Goal: Task Accomplishment & Management: Use online tool/utility

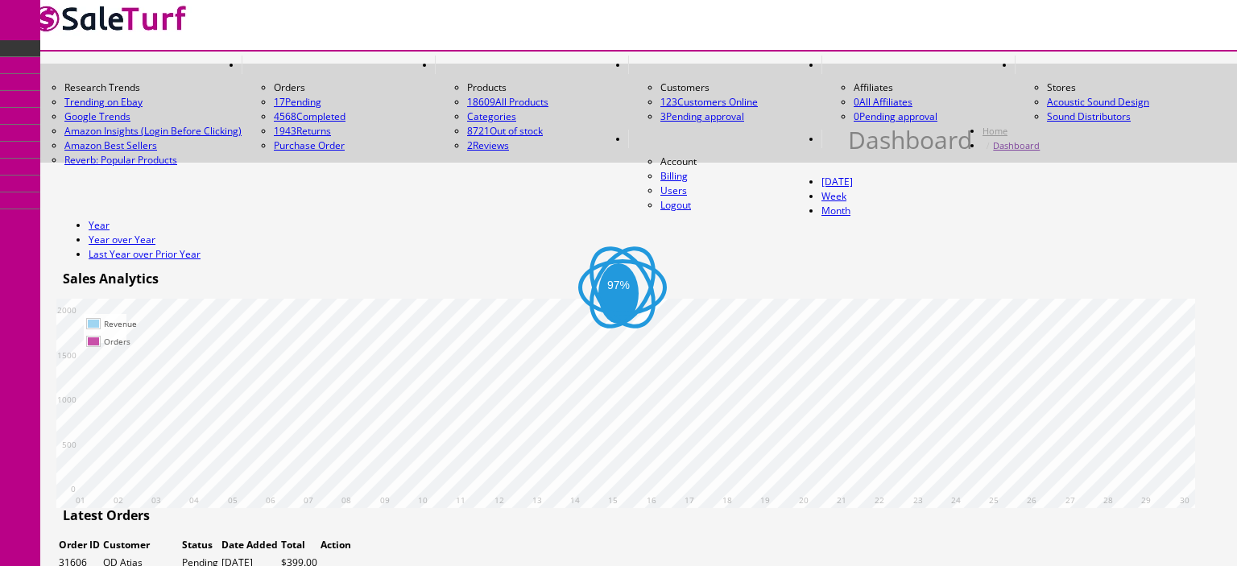
click at [111, 90] on link "Products" at bounding box center [124, 73] width 169 height 33
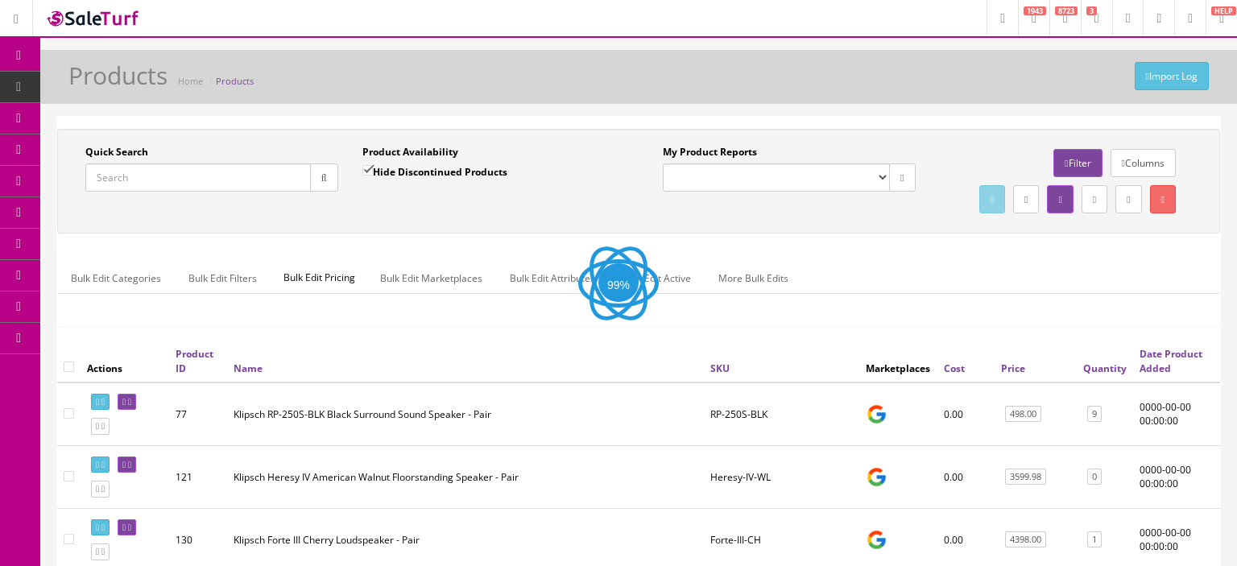
click at [162, 180] on input "Quick Search" at bounding box center [197, 177] width 225 height 28
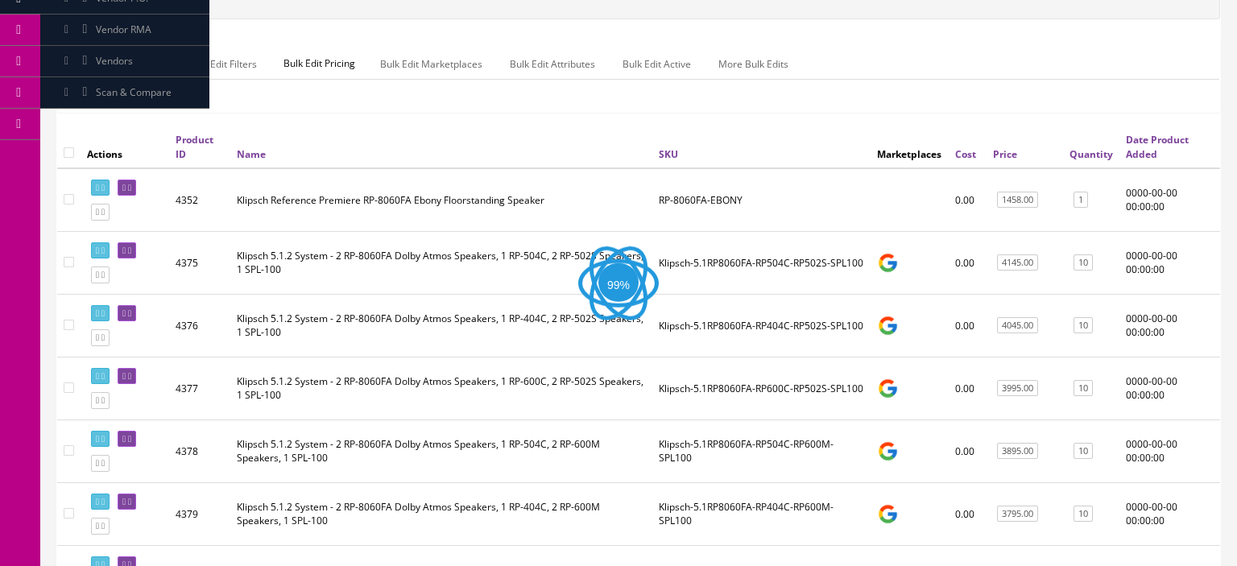
scroll to position [217, 0]
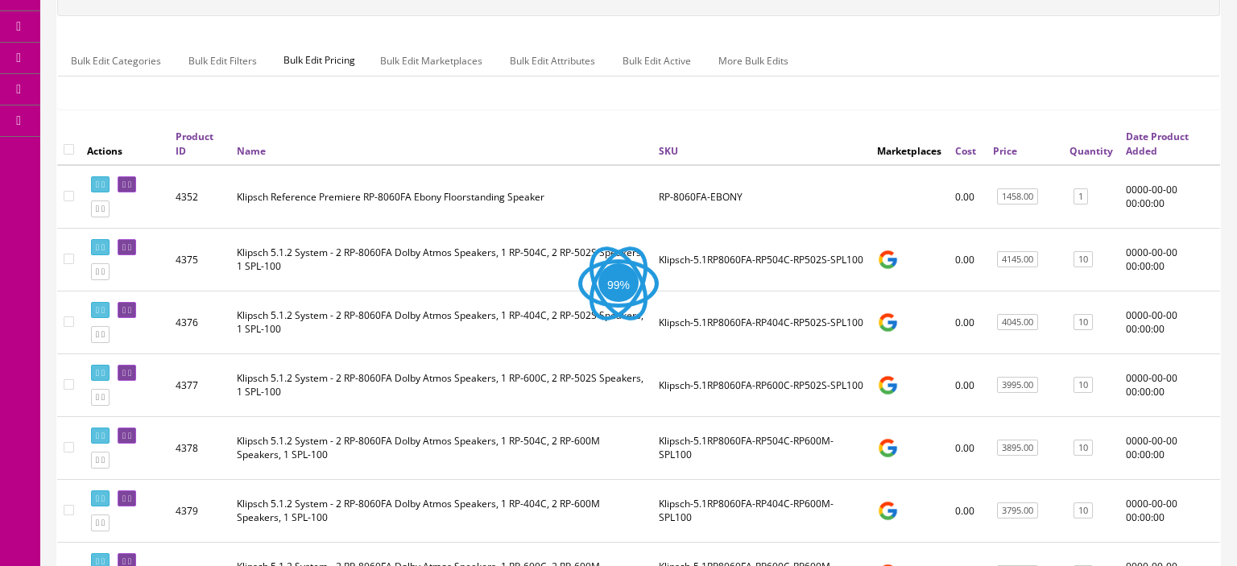
click at [336, 229] on td "Klipsch Reference Premiere RP-8060FA Ebony Floorstanding Speaker" at bounding box center [441, 197] width 422 height 64
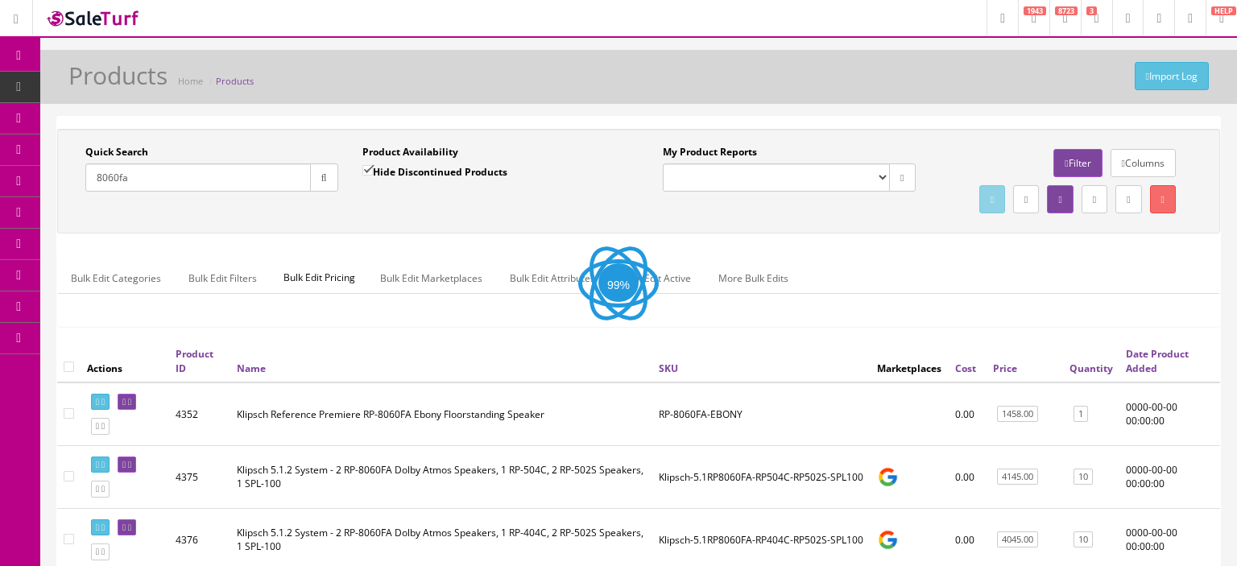
click at [196, 180] on input "8060fa" at bounding box center [197, 177] width 225 height 28
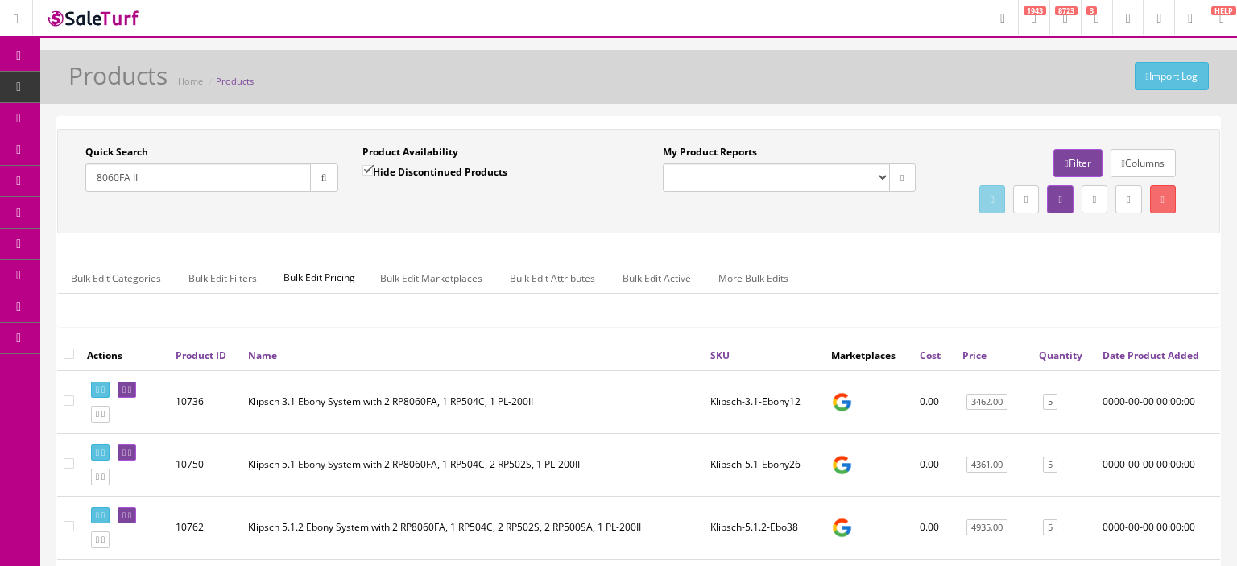
type input "8060FA II"
click at [1088, 168] on link "Filter" at bounding box center [1077, 163] width 48 height 28
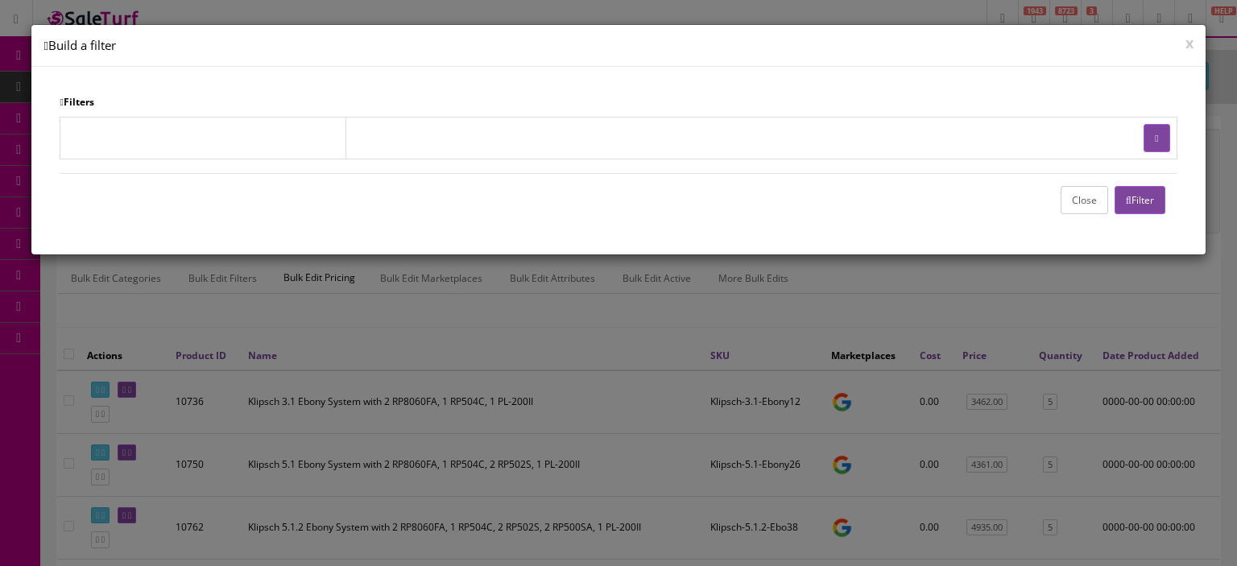
click at [1083, 199] on button "Close" at bounding box center [1084, 200] width 48 height 28
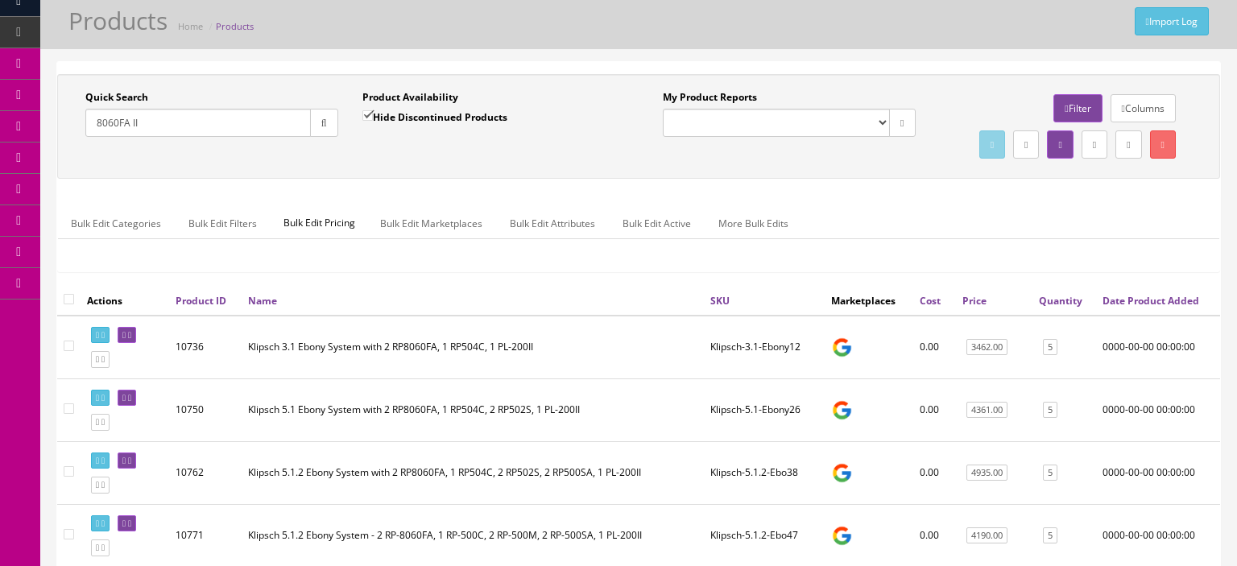
scroll to position [59, 0]
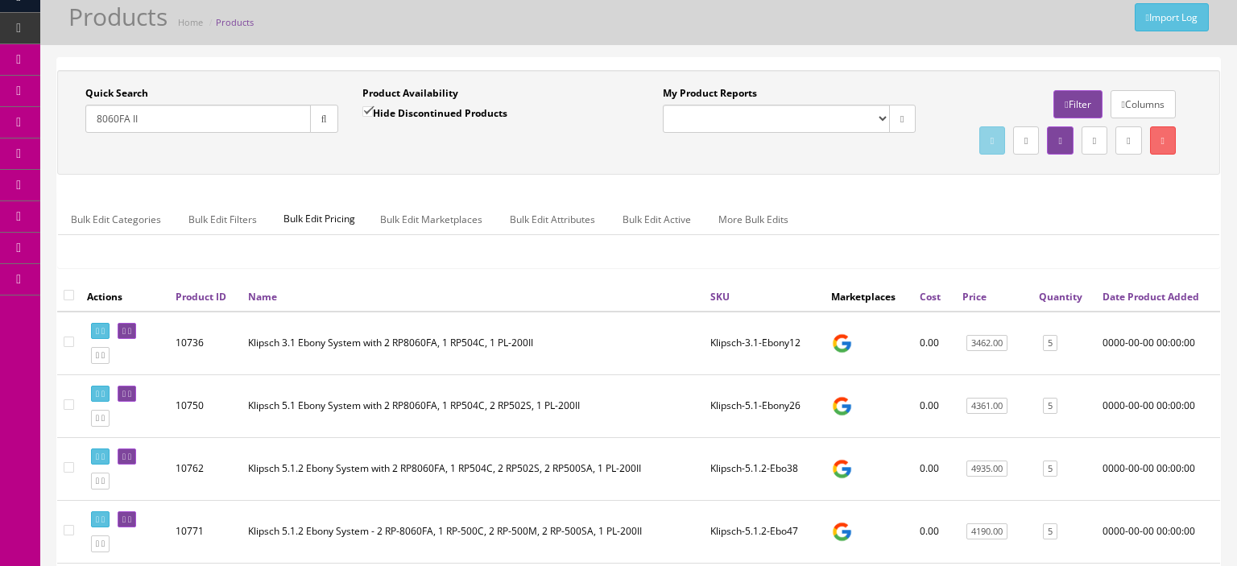
click at [978, 304] on link "Price" at bounding box center [974, 297] width 24 height 14
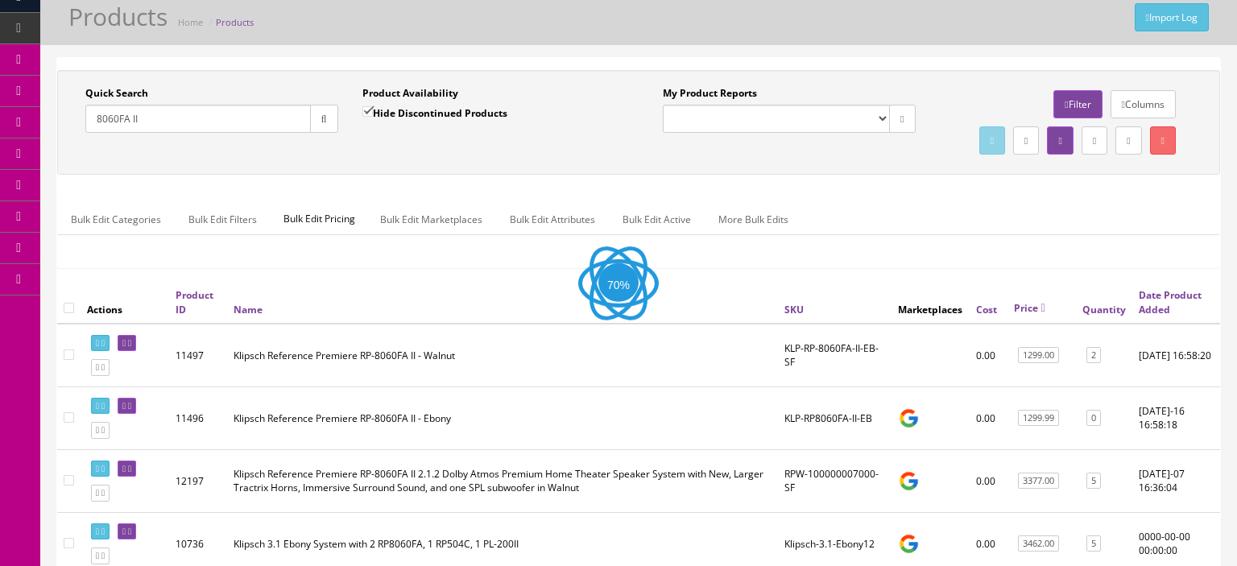
click at [1040, 315] on link "Price" at bounding box center [1029, 308] width 31 height 14
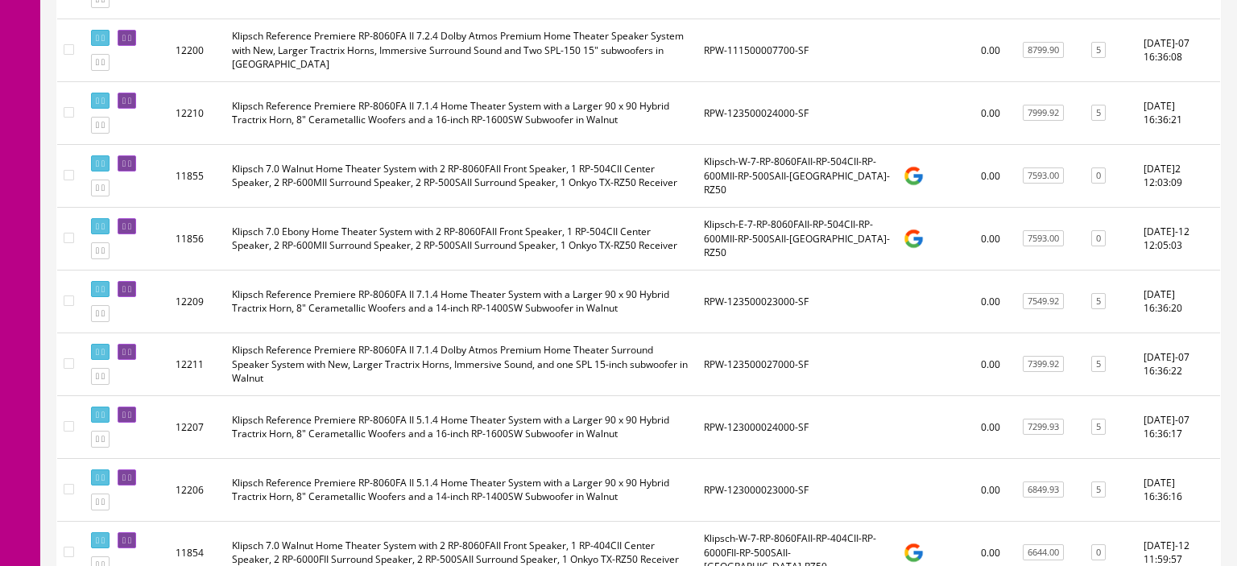
scroll to position [464, 0]
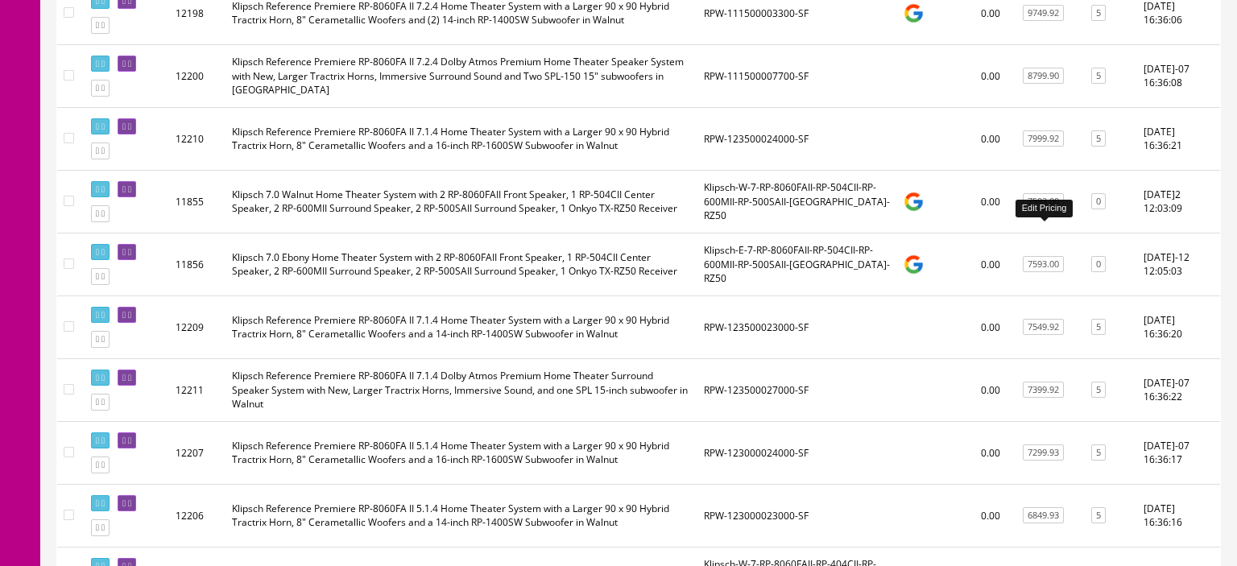
click at [1050, 210] on link "7593.00" at bounding box center [1043, 201] width 41 height 17
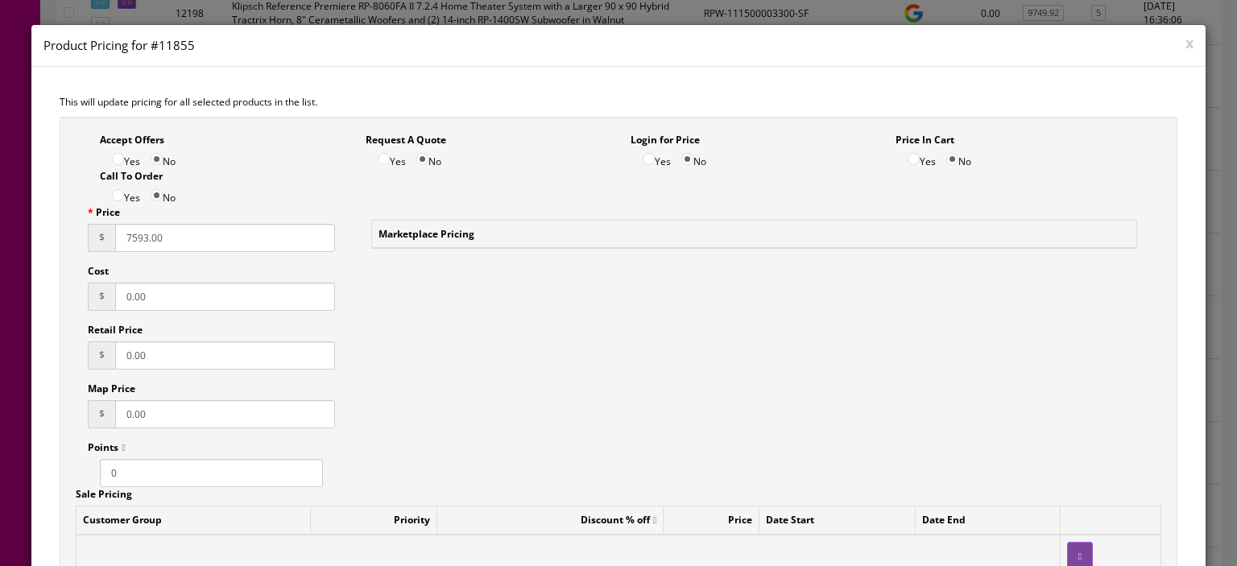
click at [160, 238] on input "7593.00" at bounding box center [225, 238] width 220 height 28
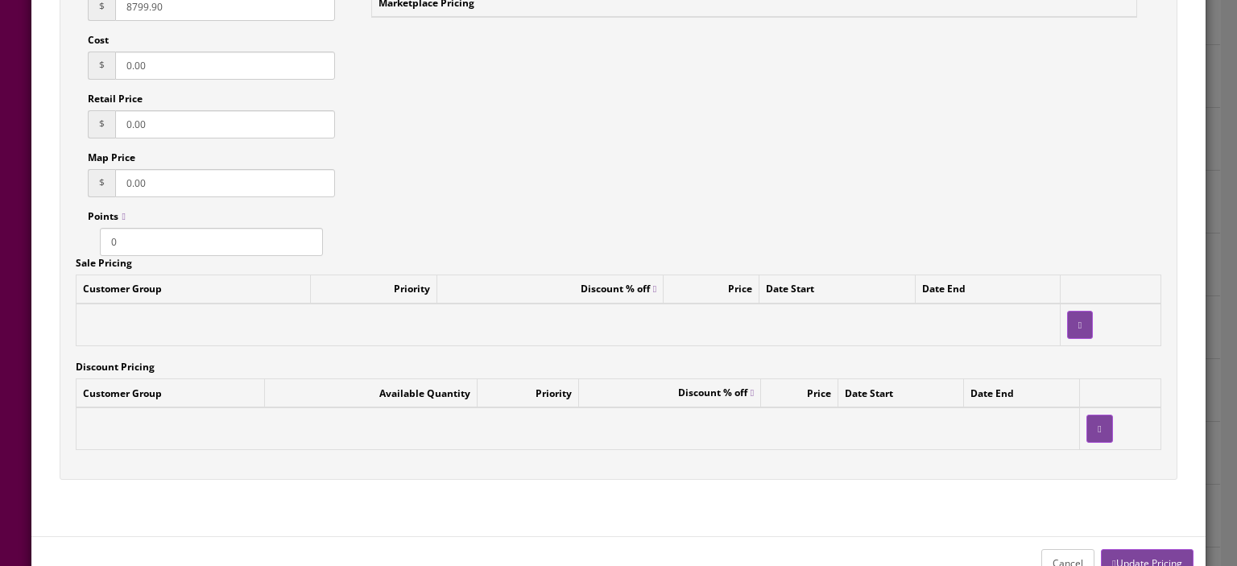
scroll to position [274, 0]
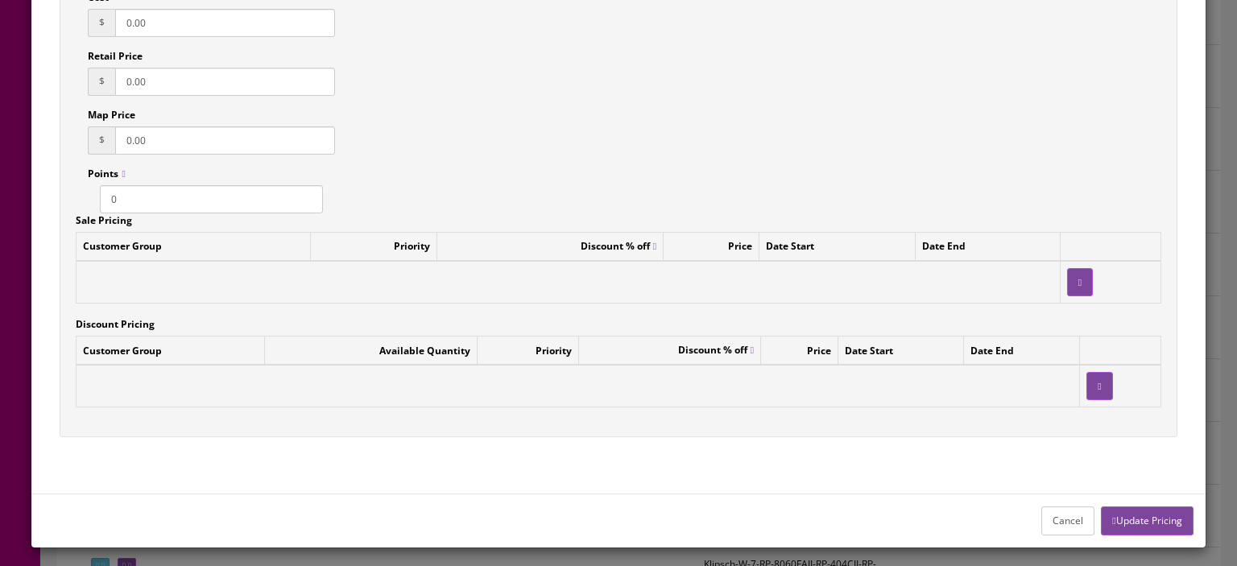
type input "8799.90"
click at [1145, 513] on button "Update Pricing" at bounding box center [1147, 520] width 92 height 28
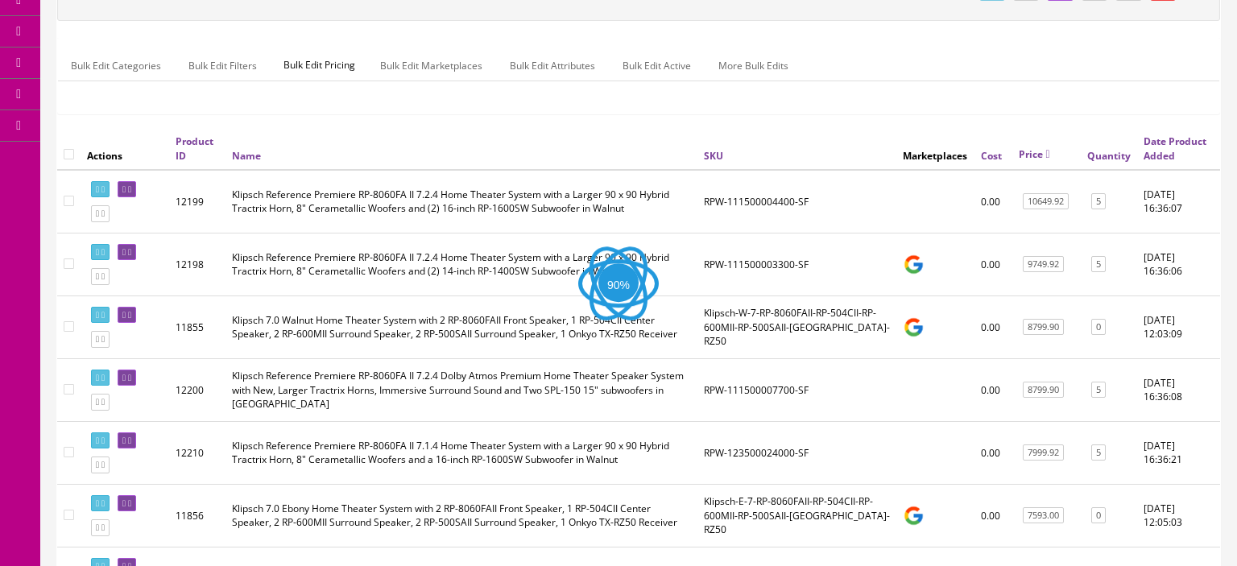
scroll to position [213, 0]
click at [311, 358] on td "Klipsch 7.0 Walnut Home Theater System with 2 RP-8060FAII Front Speaker, 1 RP-5…" at bounding box center [461, 326] width 472 height 63
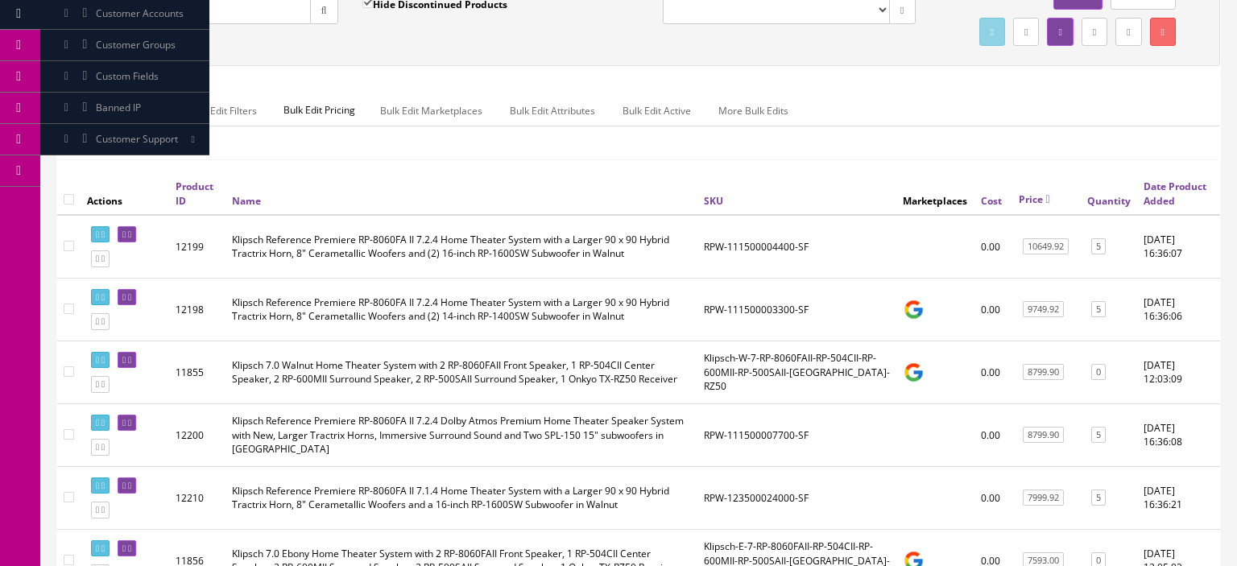
scroll to position [0, 0]
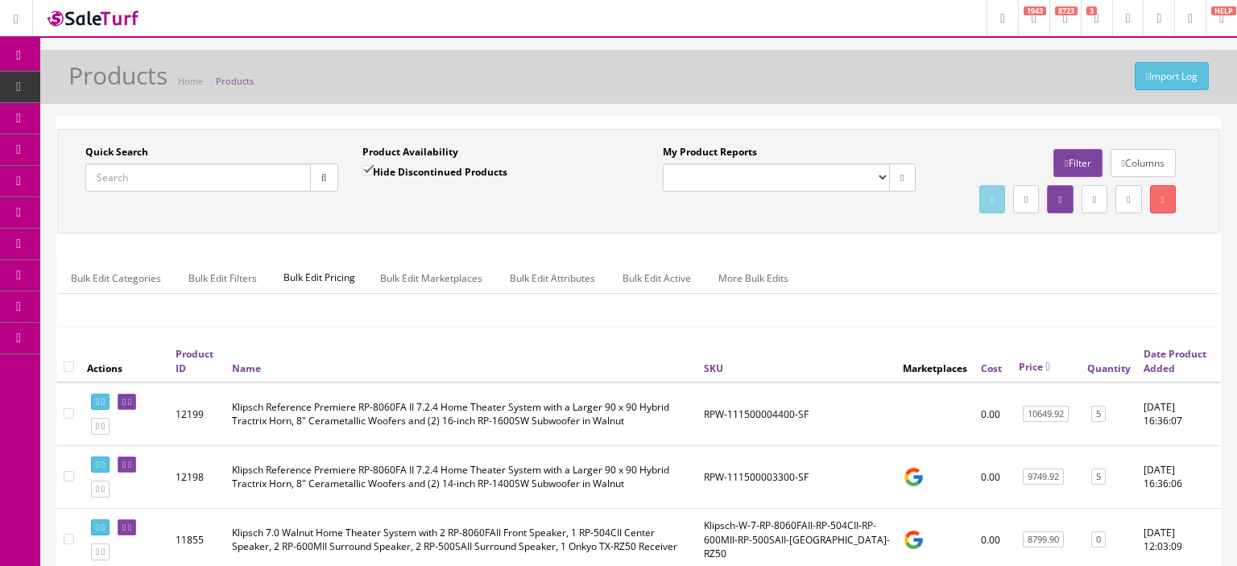
click at [185, 187] on input "Quick Search" at bounding box center [197, 177] width 225 height 28
type input "d"
type input "DNSUB12"
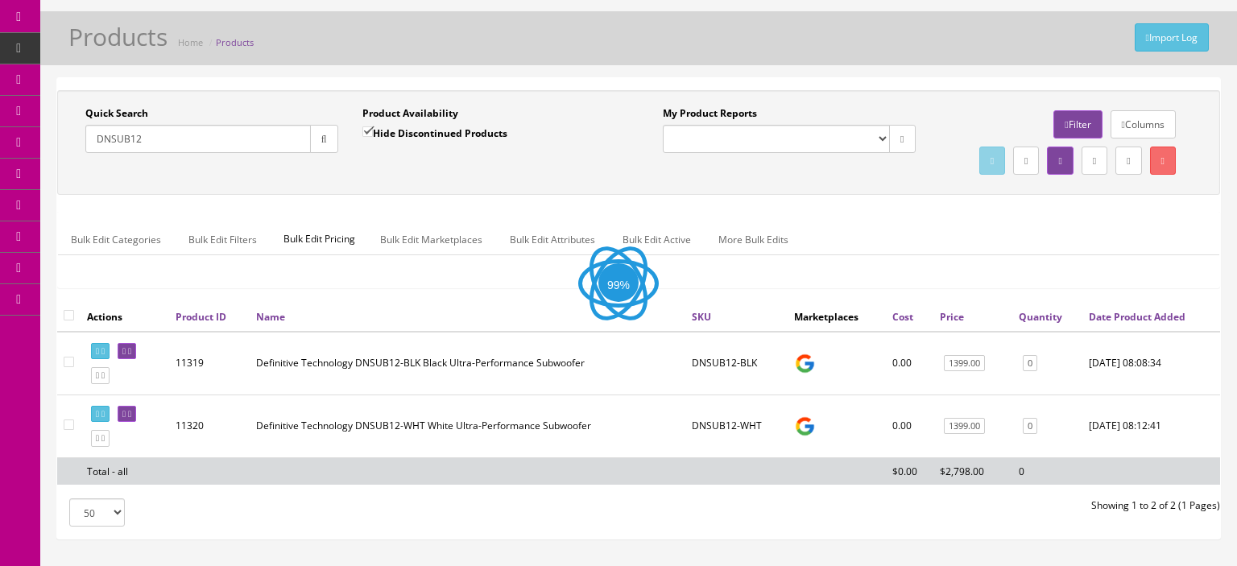
scroll to position [41, 0]
